Goal: Navigation & Orientation: Find specific page/section

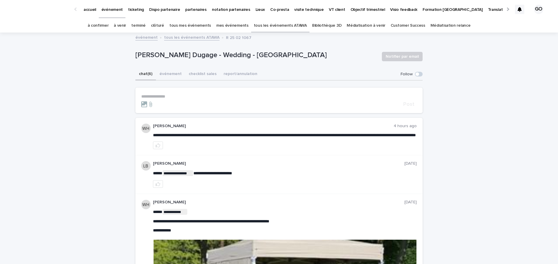
scroll to position [9, 0]
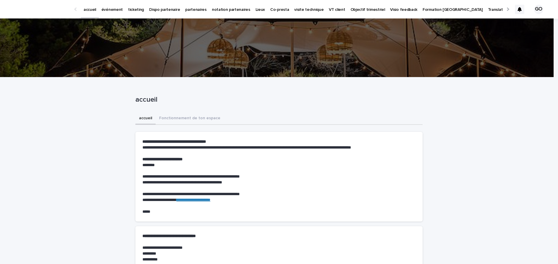
click at [162, 9] on p "Dispo partenaire" at bounding box center [164, 6] width 31 height 12
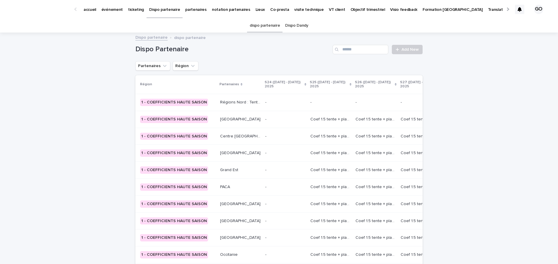
click at [105, 10] on p "événement" at bounding box center [111, 6] width 21 height 12
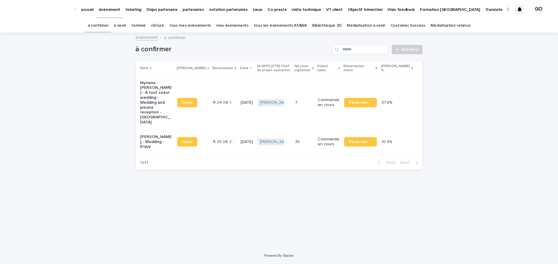
scroll to position [0, 4]
click at [126, 27] on link "à venir" at bounding box center [120, 26] width 12 height 14
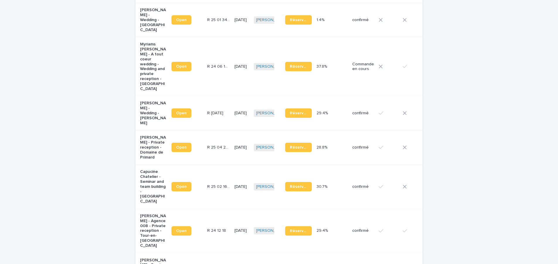
scroll to position [401, 0]
